Goal: Task Accomplishment & Management: Use online tool/utility

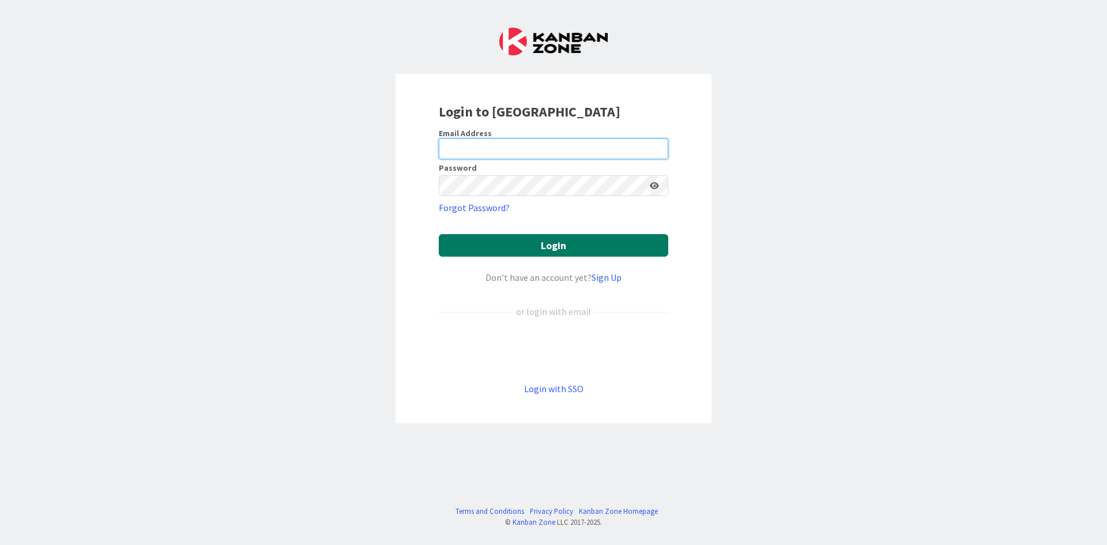
type input "[EMAIL_ADDRESS][DOMAIN_NAME]"
click at [524, 243] on button "Login" at bounding box center [553, 245] width 229 height 22
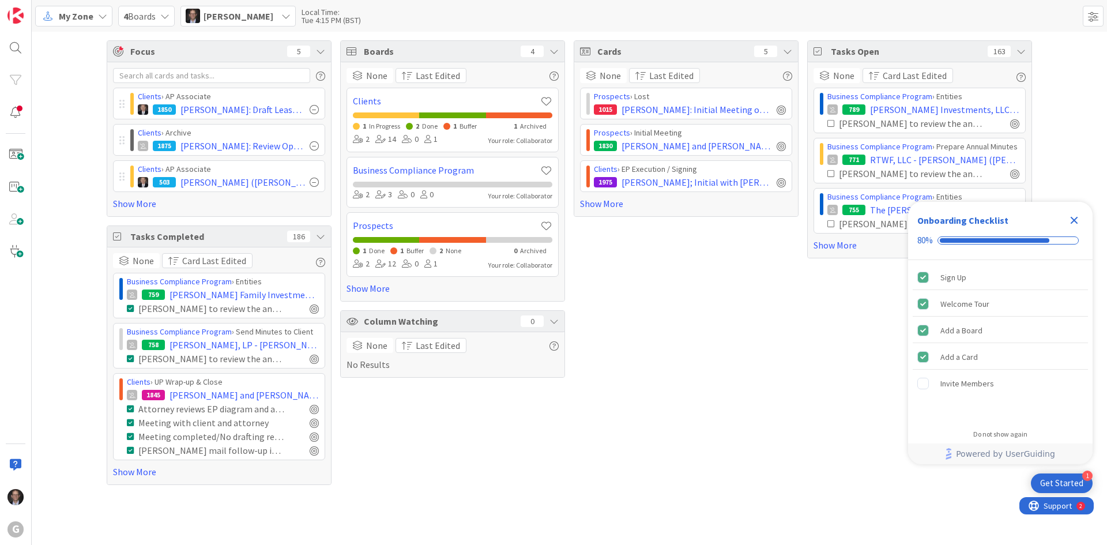
click at [56, 18] on div "My Zone" at bounding box center [73, 16] width 77 height 21
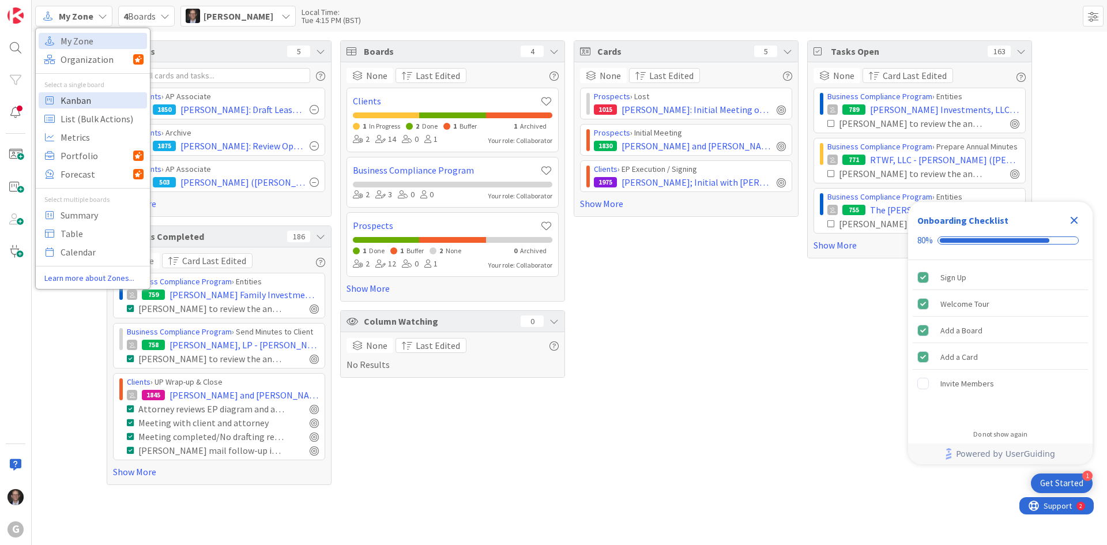
click at [74, 103] on span "Kanban" at bounding box center [102, 100] width 83 height 17
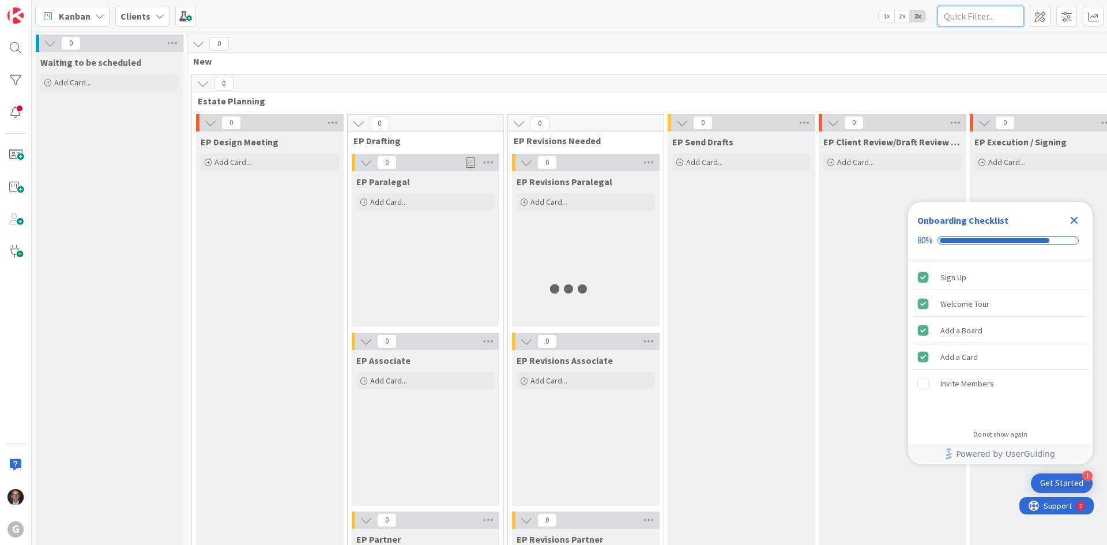
click at [978, 16] on input "text" at bounding box center [980, 16] width 86 height 21
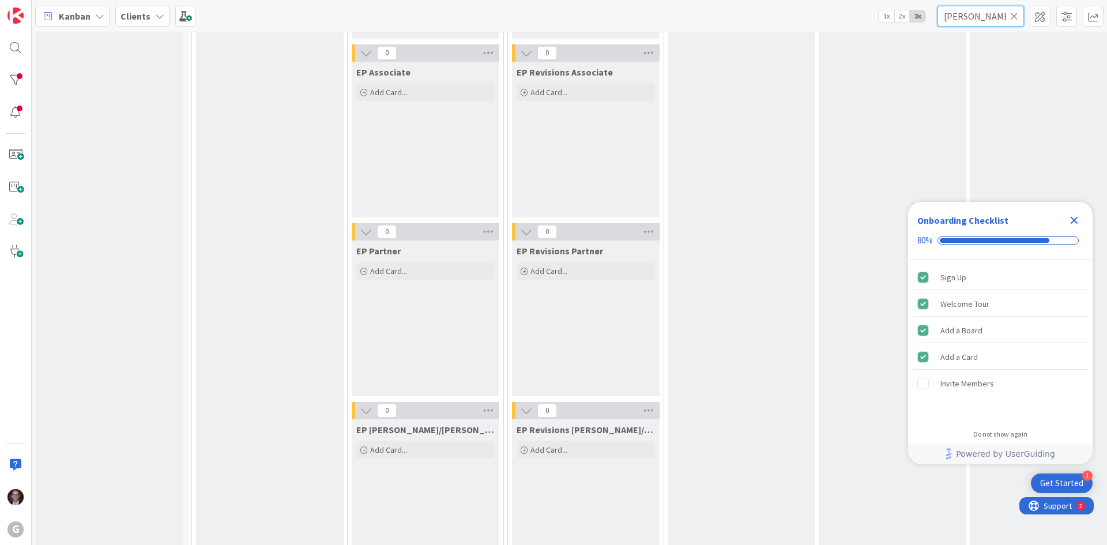
type input "[PERSON_NAME]"
click at [1074, 217] on icon "Close Checklist" at bounding box center [1074, 220] width 14 height 14
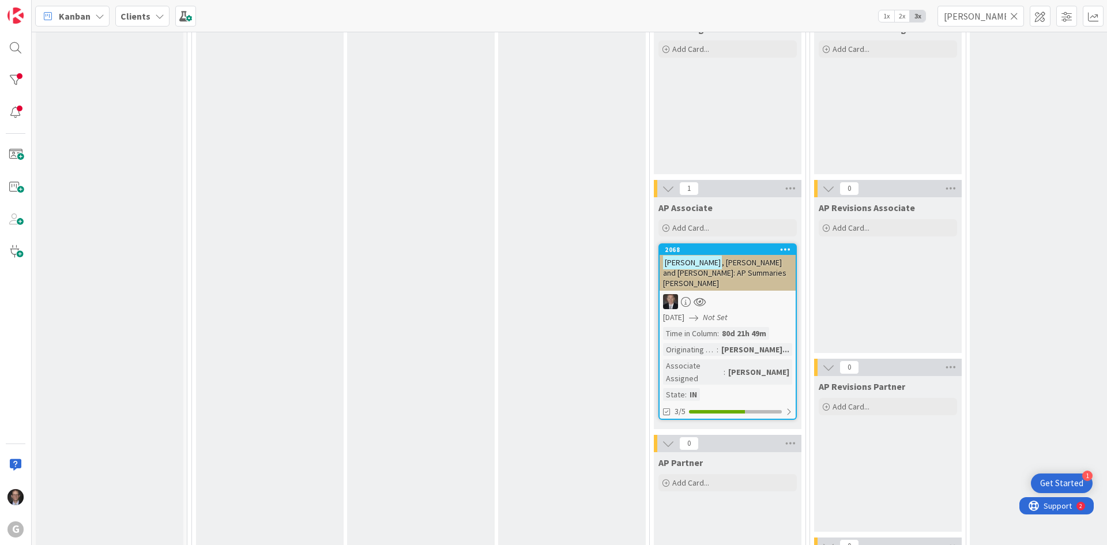
scroll to position [980, 0]
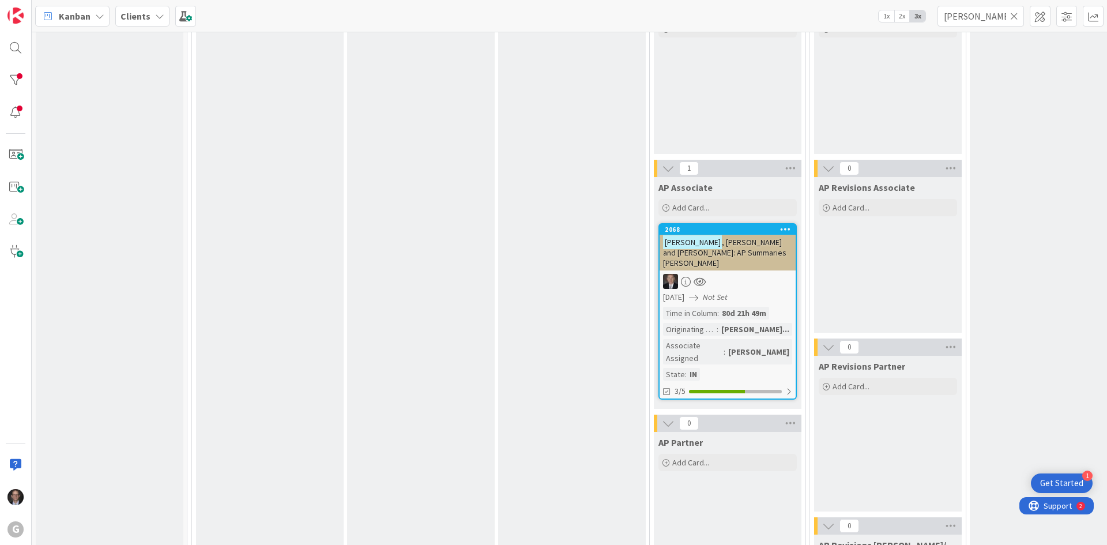
click at [702, 309] on div "Time in Column : 80d 21h 49m Originating Attorney : [PERSON_NAME]... Associate …" at bounding box center [727, 344] width 129 height 74
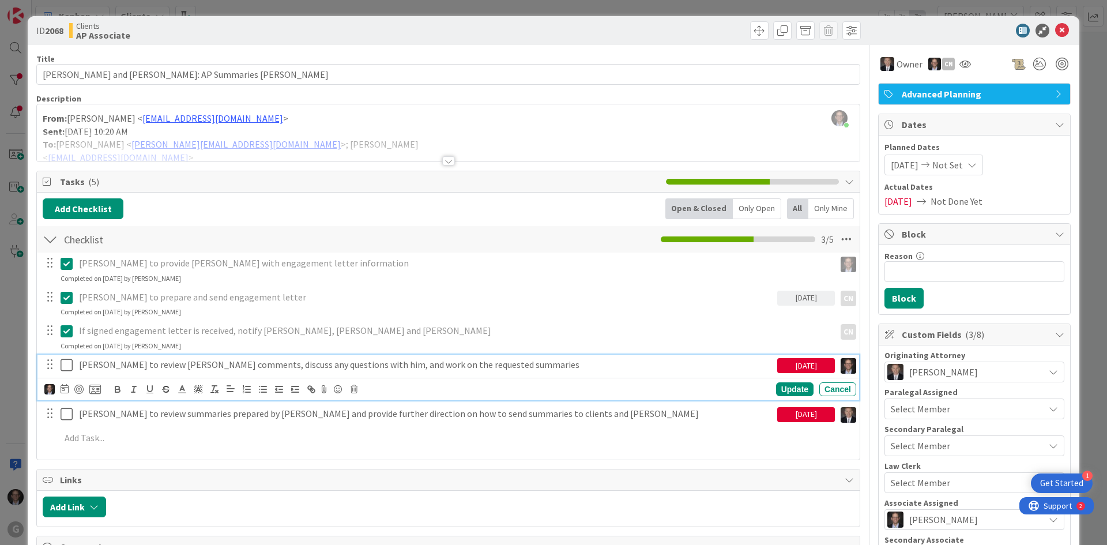
click at [362, 360] on p "[PERSON_NAME] to review [PERSON_NAME] comments, discuss any questions with him,…" at bounding box center [426, 364] width 694 height 13
click at [64, 391] on icon at bounding box center [65, 388] width 8 height 9
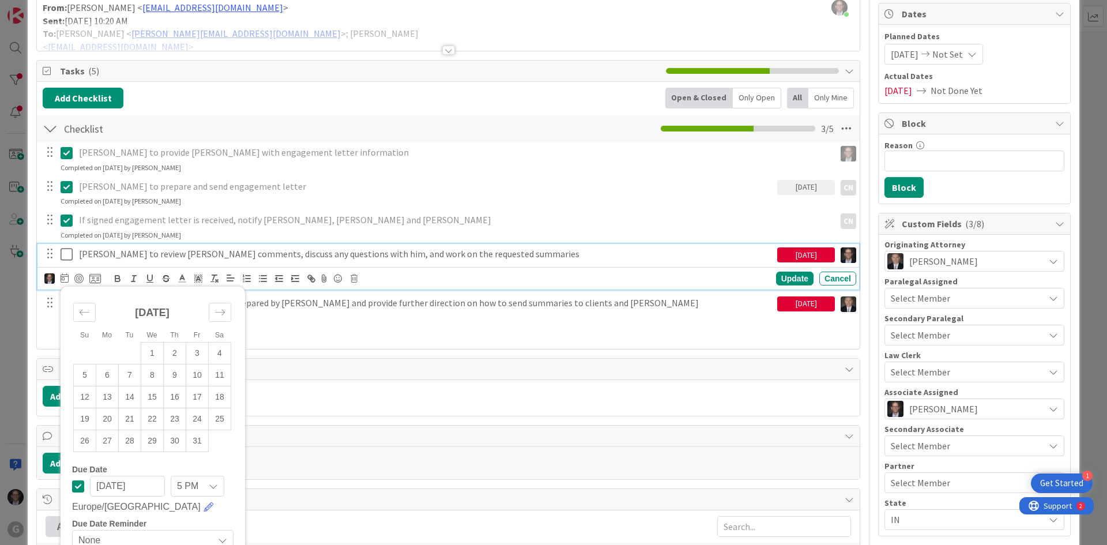
scroll to position [115, 0]
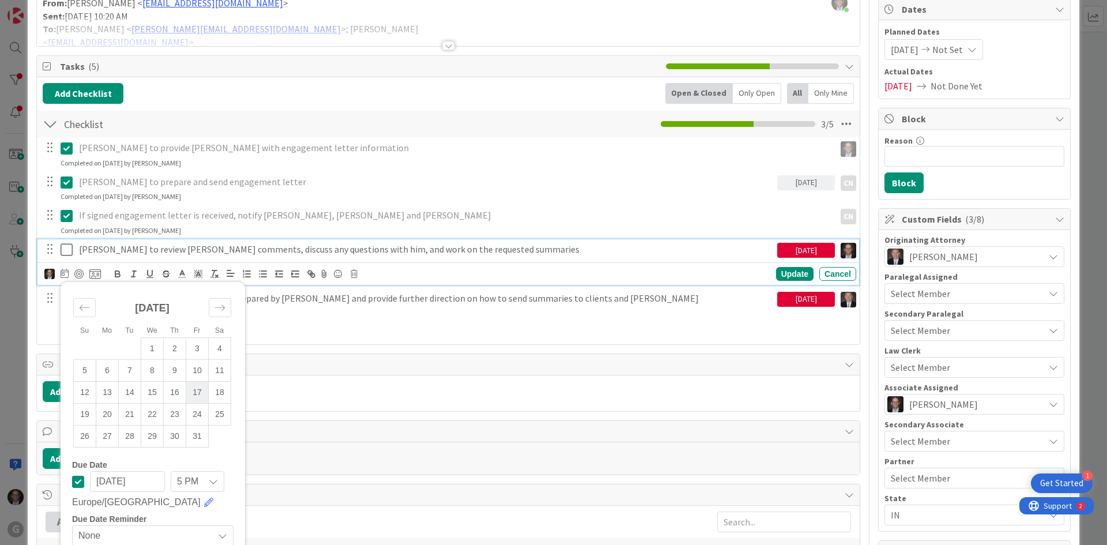
click at [198, 391] on td "17" at bounding box center [197, 392] width 22 height 22
type input "[DATE]"
click at [785, 268] on div "Update" at bounding box center [794, 274] width 37 height 14
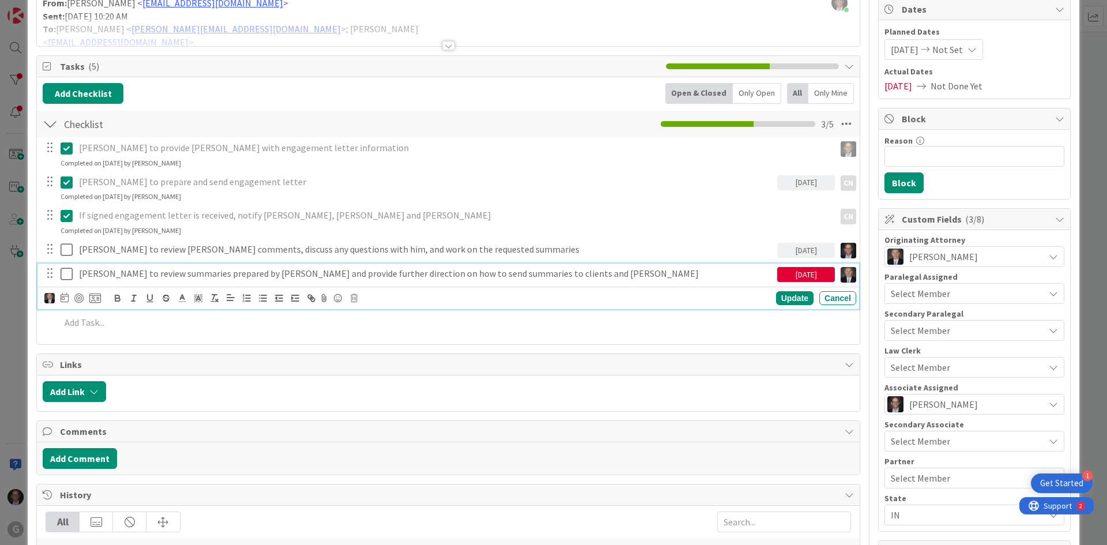
click at [357, 273] on p "[PERSON_NAME] to review summaries prepared by [PERSON_NAME] and provide further…" at bounding box center [426, 273] width 694 height 13
click at [66, 295] on icon at bounding box center [65, 297] width 8 height 9
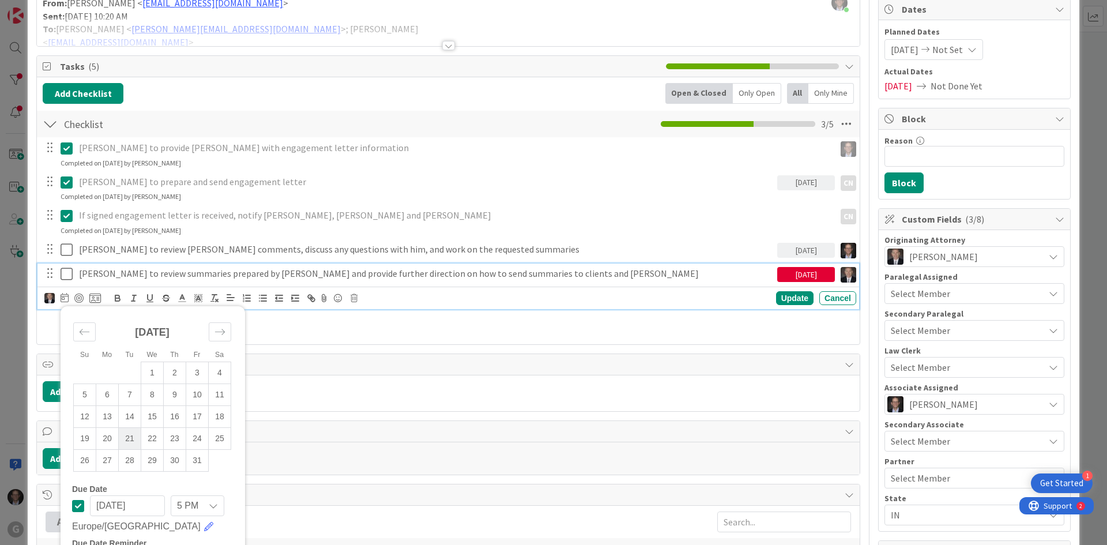
click at [126, 436] on td "21" at bounding box center [130, 438] width 22 height 22
type input "[DATE]"
click at [783, 299] on div "Update" at bounding box center [794, 298] width 37 height 14
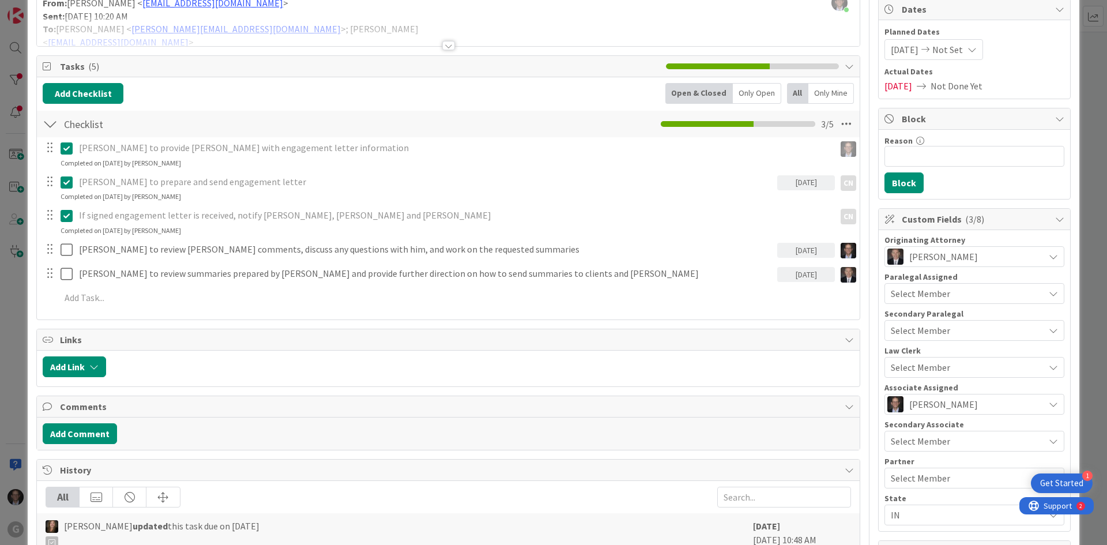
scroll to position [0, 0]
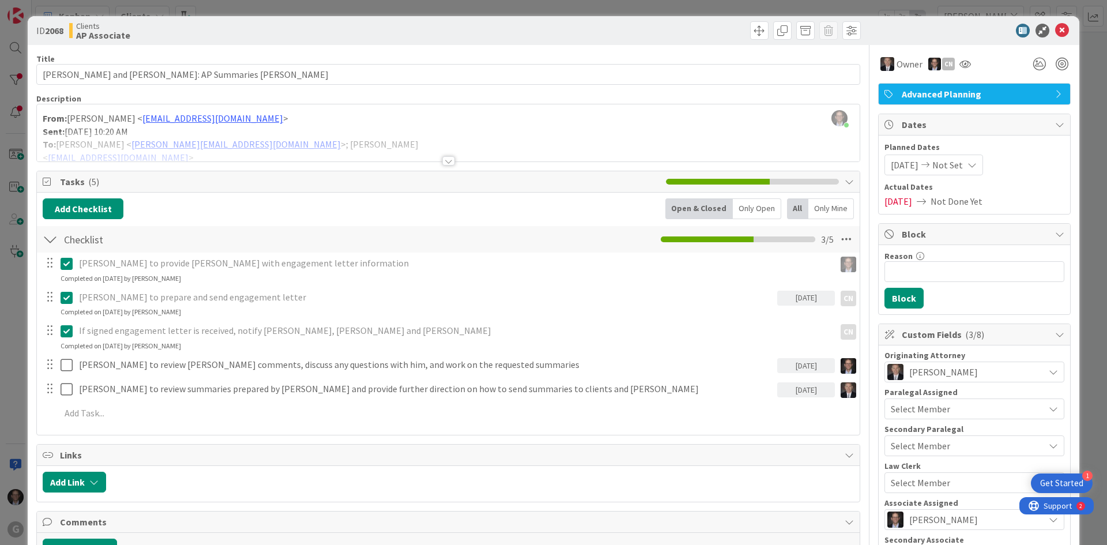
click at [447, 163] on div at bounding box center [448, 160] width 13 height 9
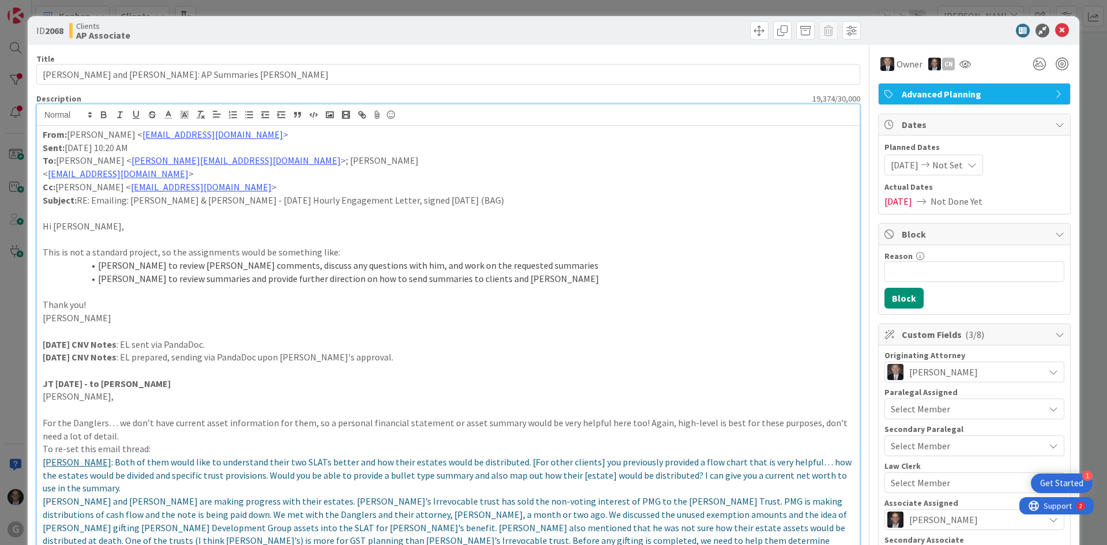
click at [44, 140] on strong "From:" at bounding box center [55, 135] width 24 height 12
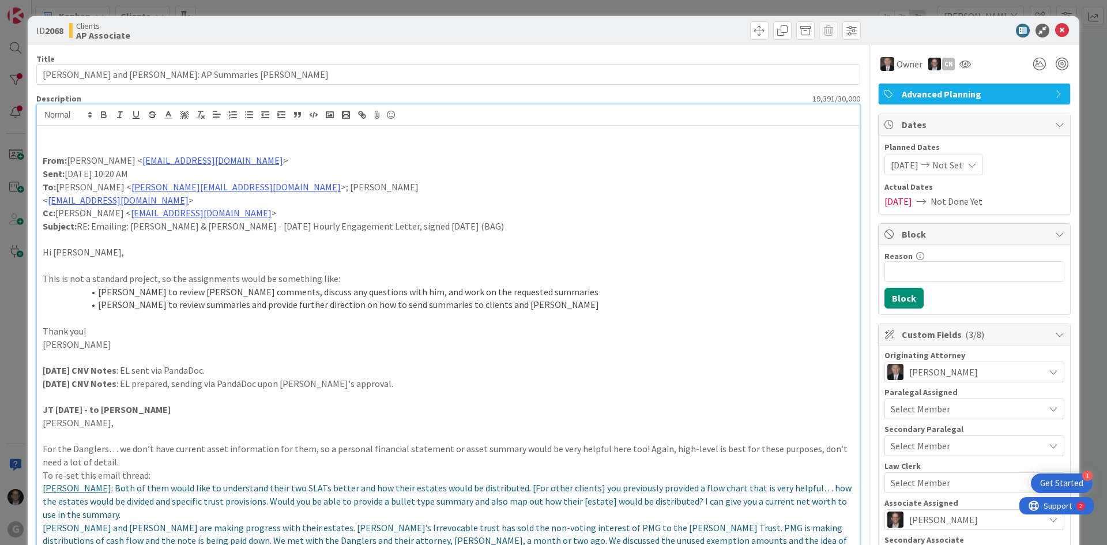
paste div
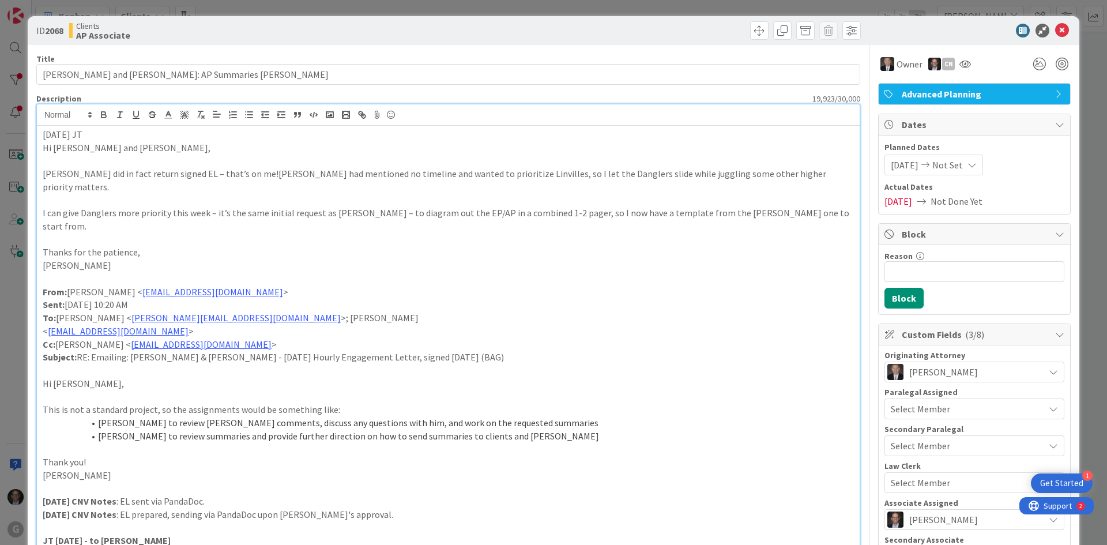
drag, startPoint x: 43, startPoint y: 133, endPoint x: 147, endPoint y: 125, distance: 104.7
click at [102, 110] on icon "button" at bounding box center [104, 115] width 10 height 10
drag, startPoint x: 58, startPoint y: 161, endPoint x: 46, endPoint y: 154, distance: 14.7
click at [58, 161] on p at bounding box center [448, 160] width 811 height 13
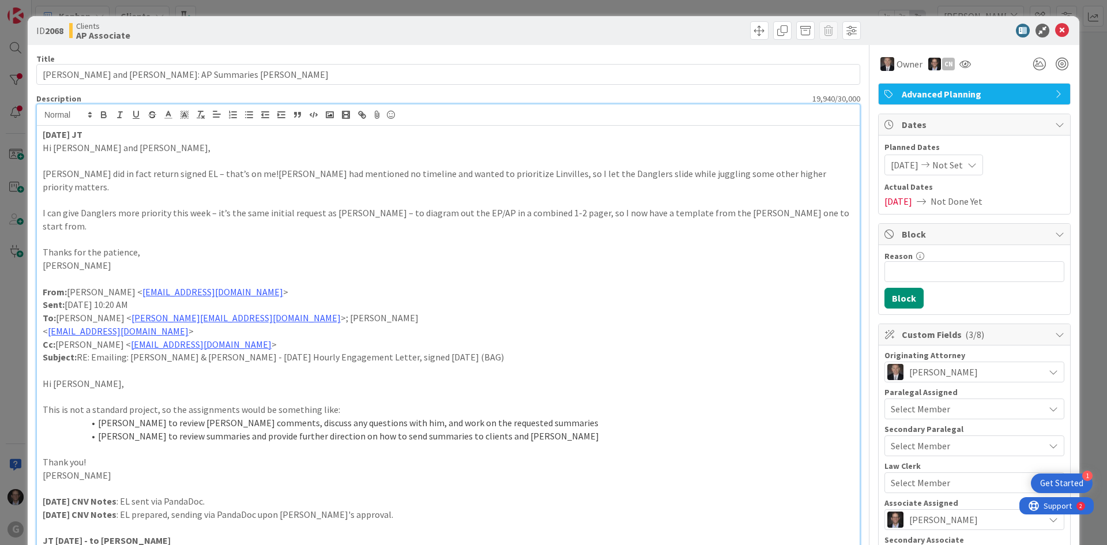
click at [43, 150] on p "Hi [PERSON_NAME] and [PERSON_NAME]," at bounding box center [448, 147] width 811 height 13
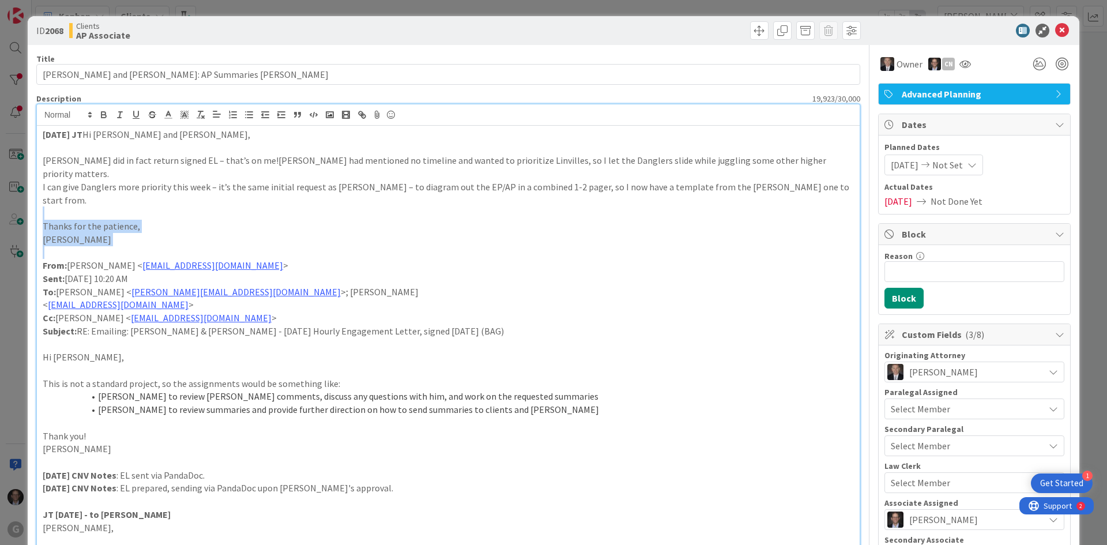
drag, startPoint x: 49, startPoint y: 186, endPoint x: 204, endPoint y: 222, distance: 158.6
